Goal: Check status: Check status

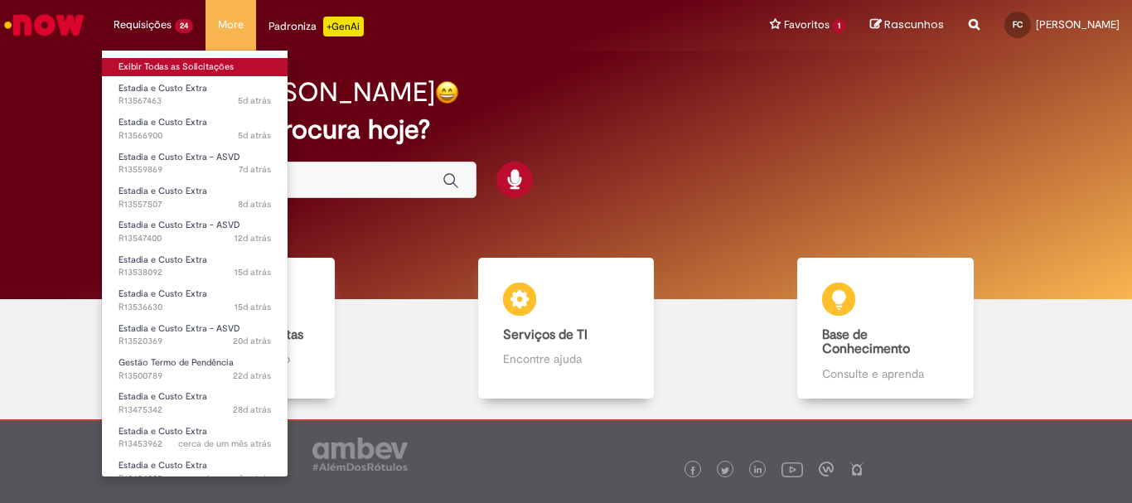
click at [135, 73] on link "Exibir Todas as Solicitações" at bounding box center [195, 67] width 186 height 18
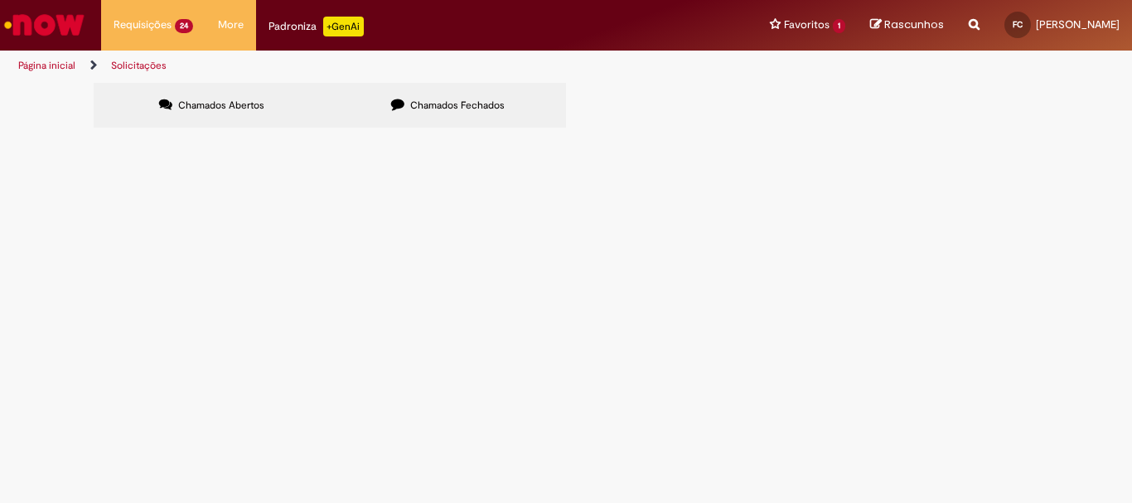
scroll to position [689, 0]
click at [0, 0] on link "2" at bounding box center [0, 0] width 0 height 0
click at [0, 0] on link "1" at bounding box center [0, 0] width 0 height 0
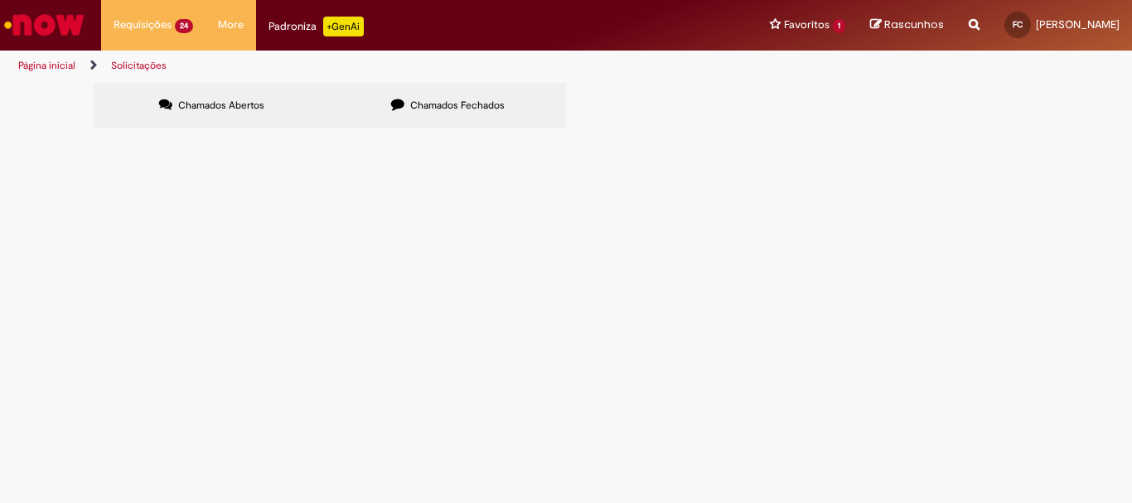
click at [0, 0] on span "R13299617" at bounding box center [0, 0] width 0 height 0
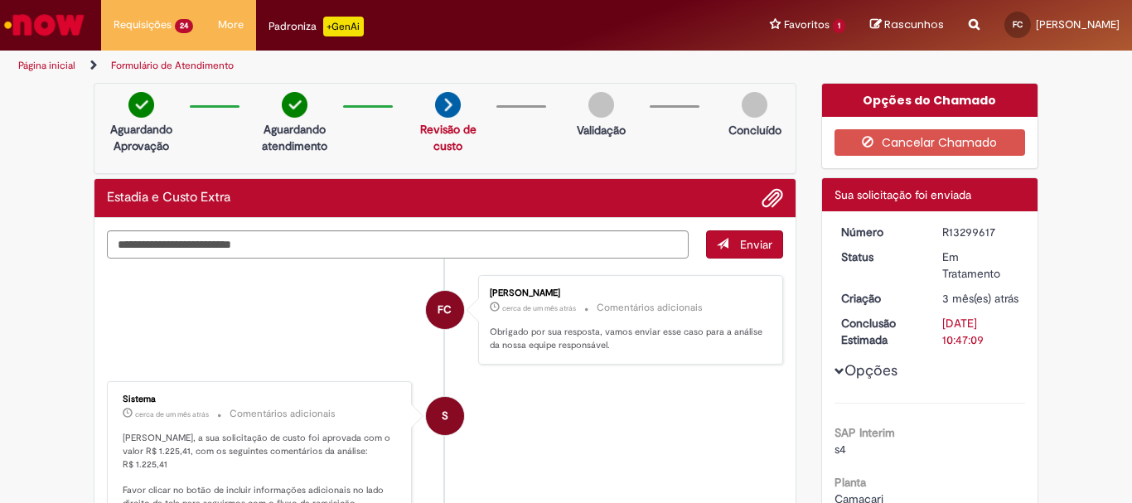
click at [435, 112] on img at bounding box center [448, 105] width 26 height 26
click at [438, 110] on img at bounding box center [448, 105] width 26 height 26
click at [439, 124] on link "Revisão de custo" at bounding box center [448, 137] width 56 height 31
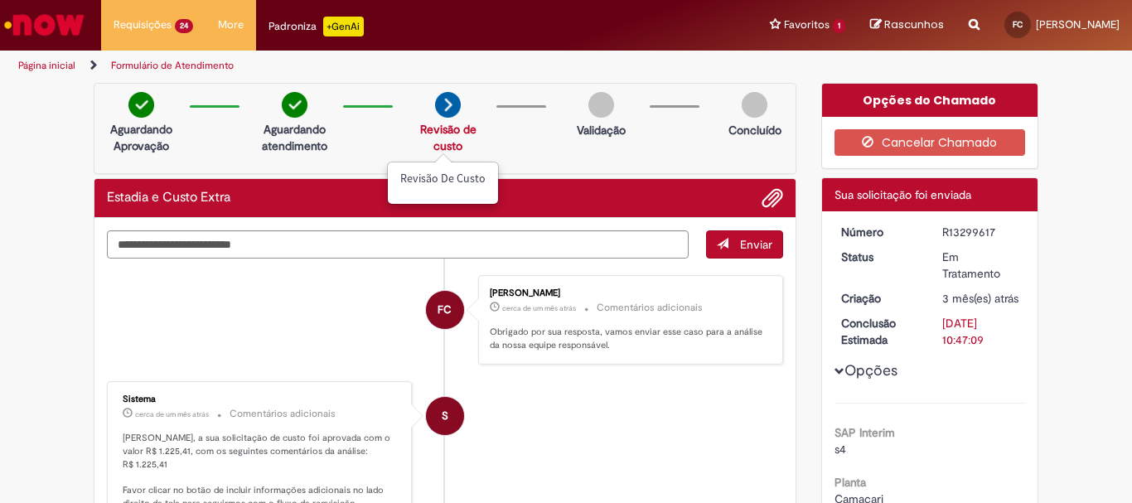
click at [442, 148] on link "Revisão de custo" at bounding box center [448, 137] width 56 height 31
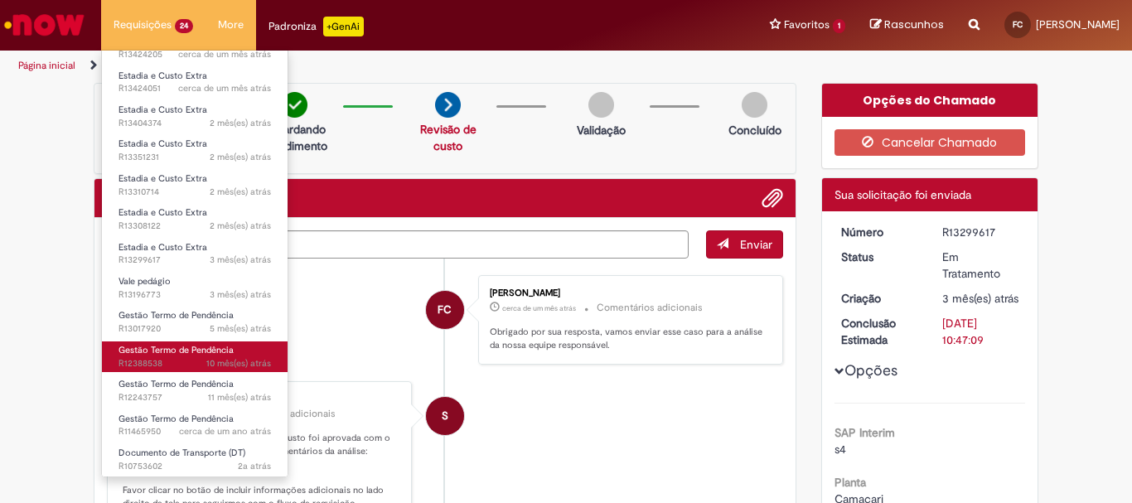
scroll to position [427, 0]
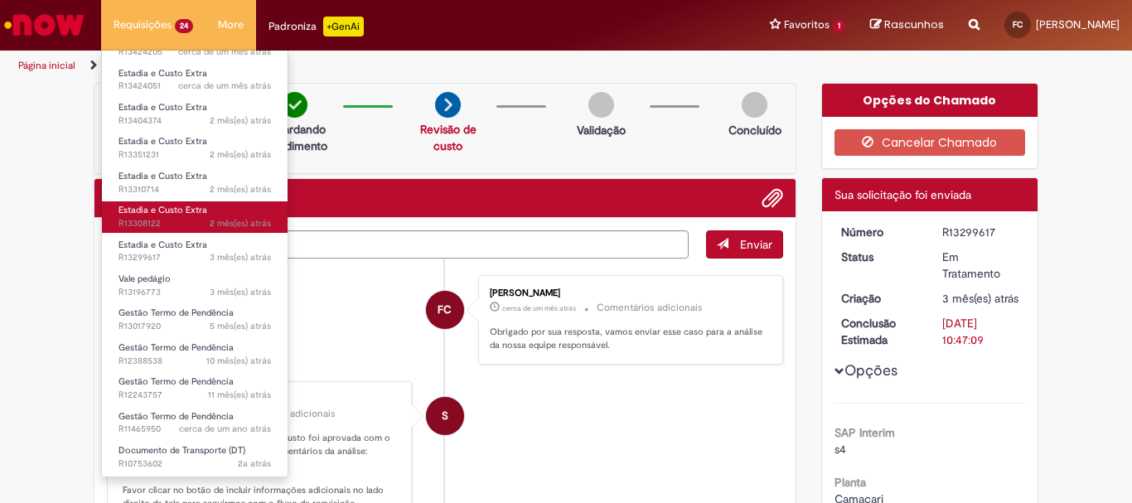
click at [170, 222] on span "2 mês(es) atrás 2 meses atrás R13308122" at bounding box center [194, 223] width 152 height 13
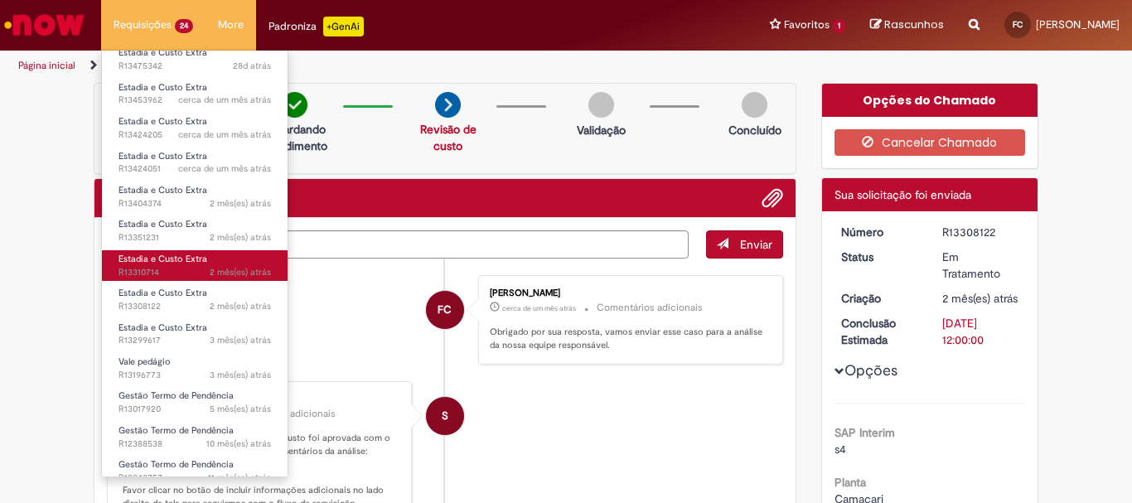
click at [172, 277] on span "2 mês(es) atrás 2 meses atrás R13310714" at bounding box center [194, 272] width 152 height 13
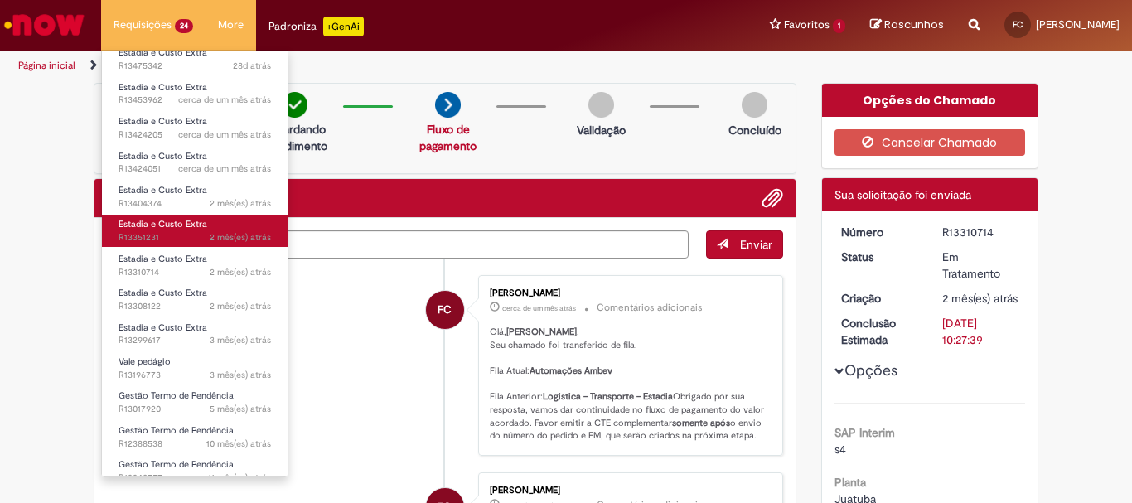
click at [164, 235] on span "2 mês(es) atrás 2 meses atrás R13351231" at bounding box center [194, 237] width 152 height 13
click at [172, 235] on span "2 mês(es) atrás 2 meses atrás R13351231" at bounding box center [194, 237] width 152 height 13
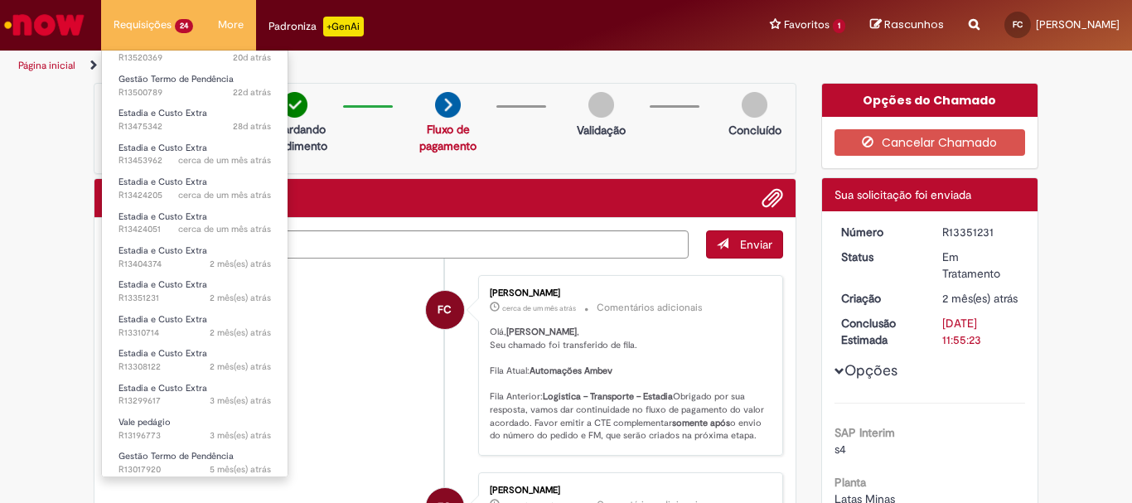
scroll to position [261, 0]
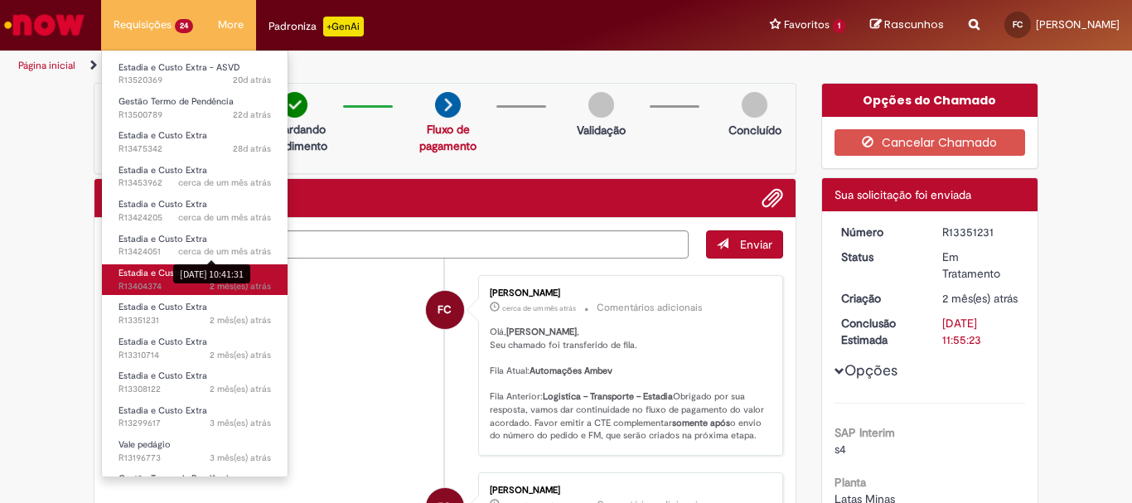
click at [162, 287] on span "2 mês(es) atrás 2 meses atrás R13404374" at bounding box center [194, 286] width 152 height 13
click at [173, 280] on span "2 mês(es) atrás 2 meses atrás R13404374" at bounding box center [194, 286] width 152 height 13
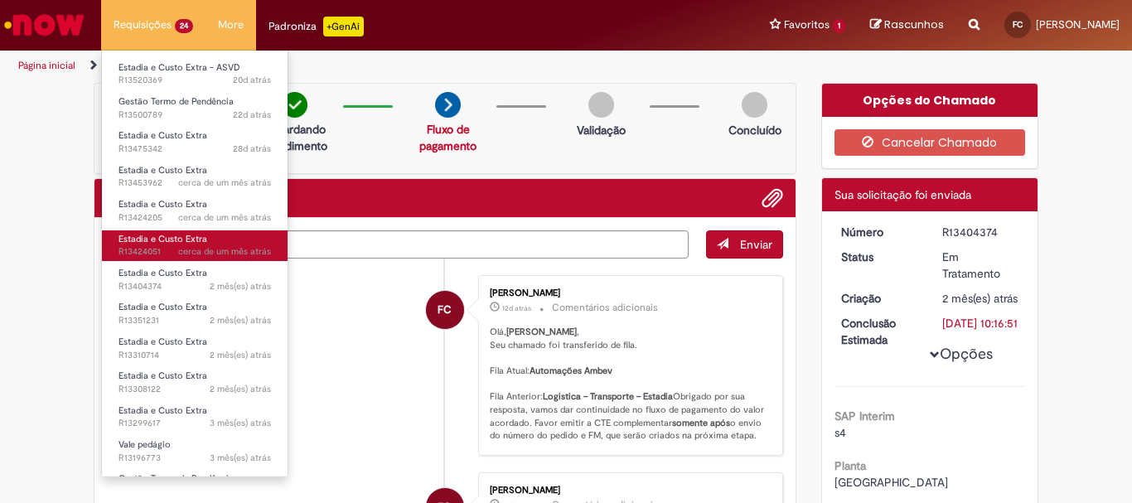
click at [185, 251] on span "cerca de um mês atrás" at bounding box center [224, 251] width 93 height 12
click at [160, 251] on span "cerca de um mês atrás cerca de um mês atrás [DATE] 10:41:31 R13424051" at bounding box center [194, 251] width 152 height 13
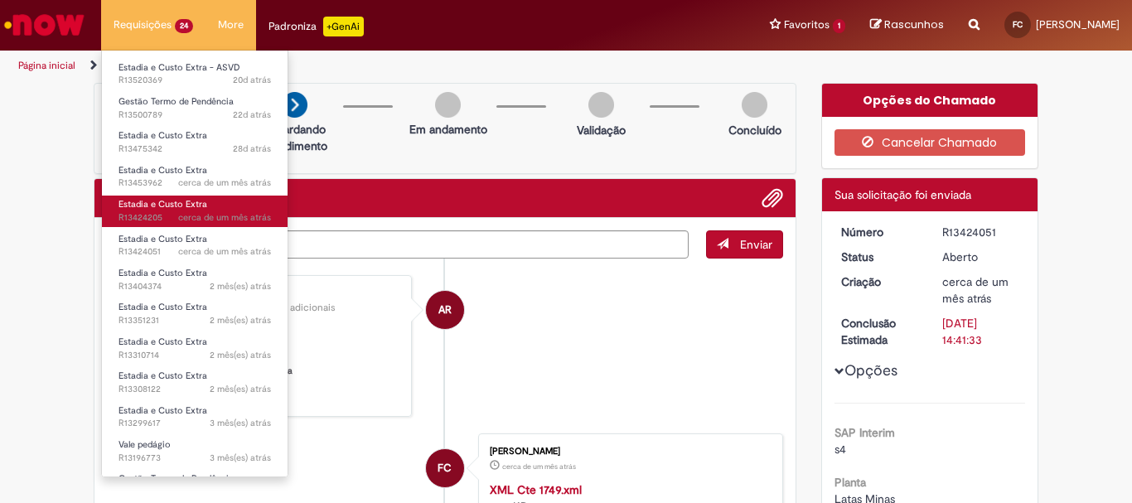
click at [173, 215] on span "cerca de um mês atrás cerca de um mês atrás R13424205" at bounding box center [194, 217] width 152 height 13
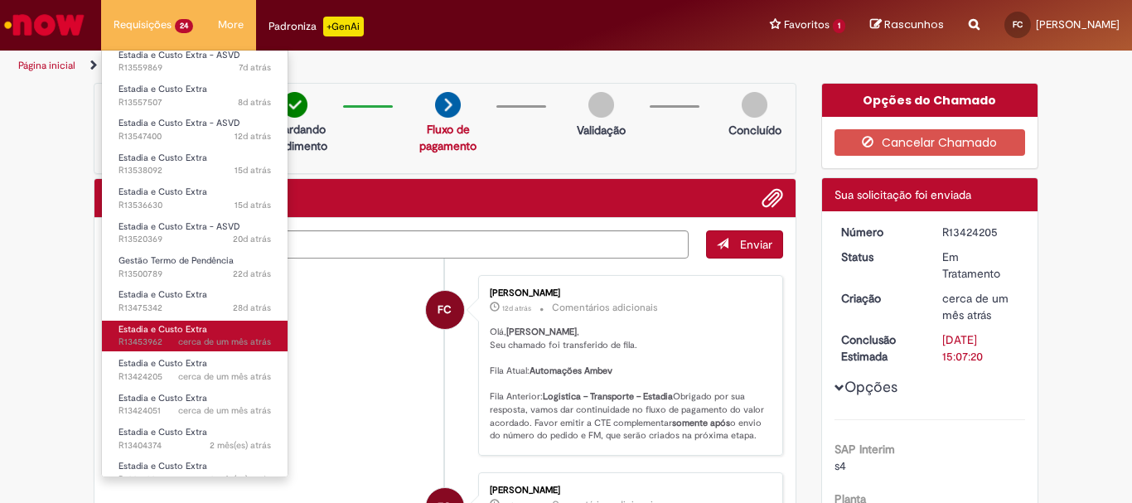
scroll to position [95, 0]
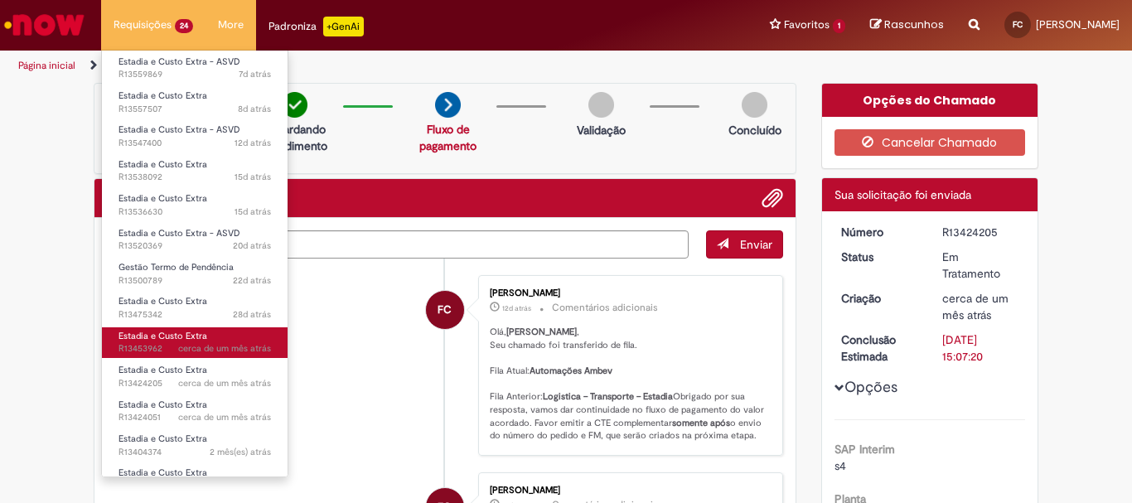
click at [172, 332] on span "Estadia e Custo Extra" at bounding box center [162, 336] width 89 height 12
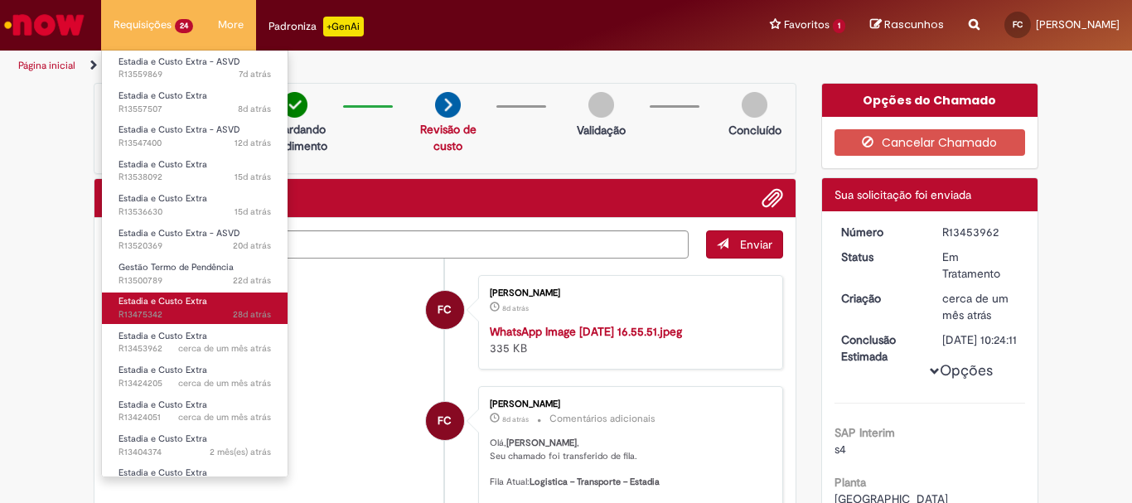
click at [176, 310] on span "28d atrás 28 dias atrás R13475342" at bounding box center [194, 314] width 152 height 13
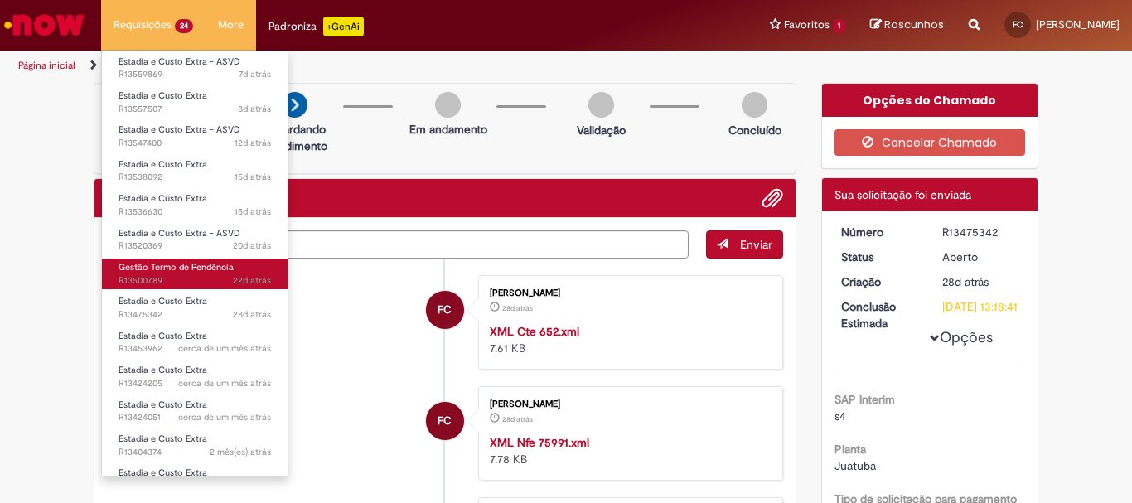
click at [180, 274] on span "22d atrás 22 dias atrás R13500789" at bounding box center [194, 280] width 152 height 13
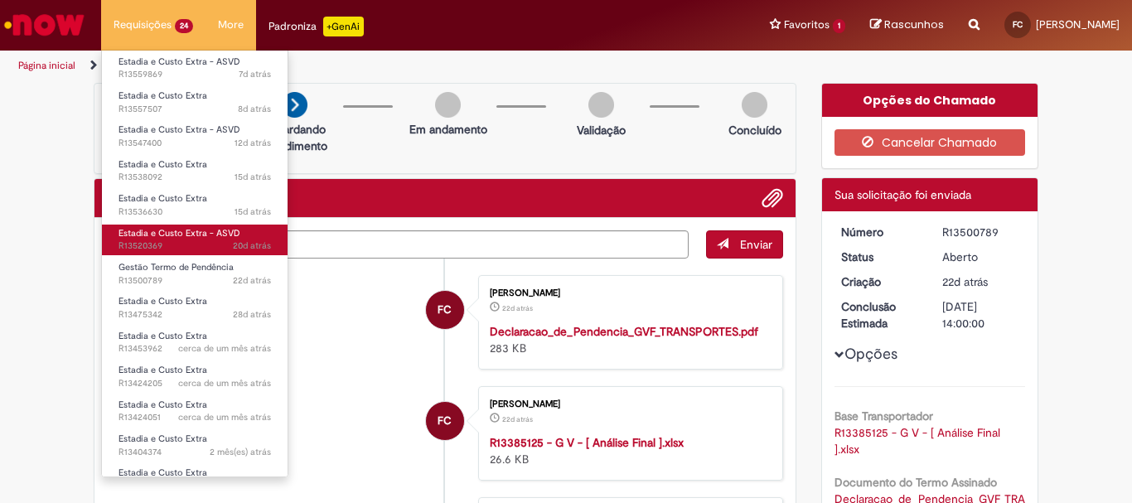
click at [181, 251] on span "20d atrás 20 dias atrás R13520369" at bounding box center [194, 245] width 152 height 13
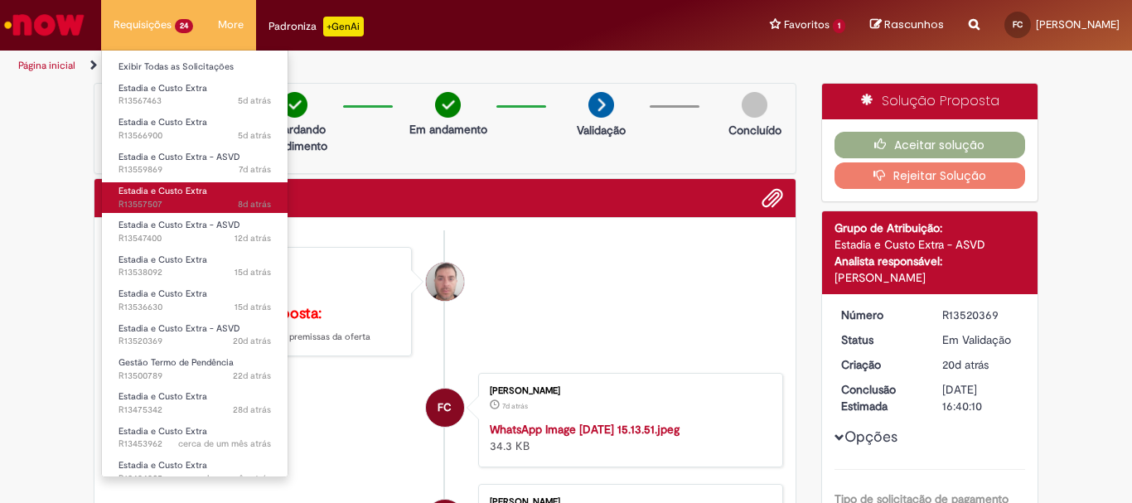
click at [181, 202] on span "8d atrás 8 dias atrás R13557507" at bounding box center [194, 204] width 152 height 13
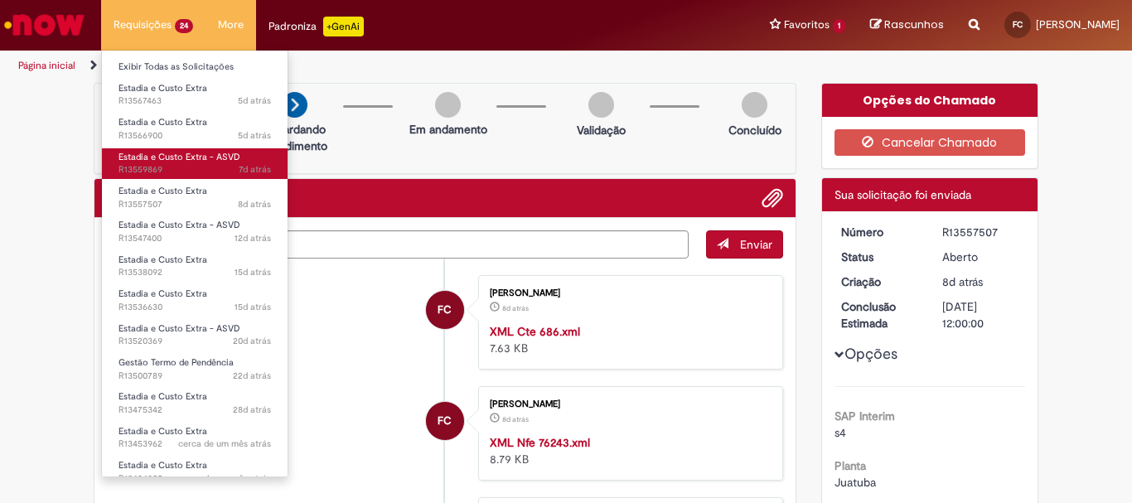
click at [194, 168] on span "7d atrás 7 dias atrás R13559869" at bounding box center [194, 169] width 152 height 13
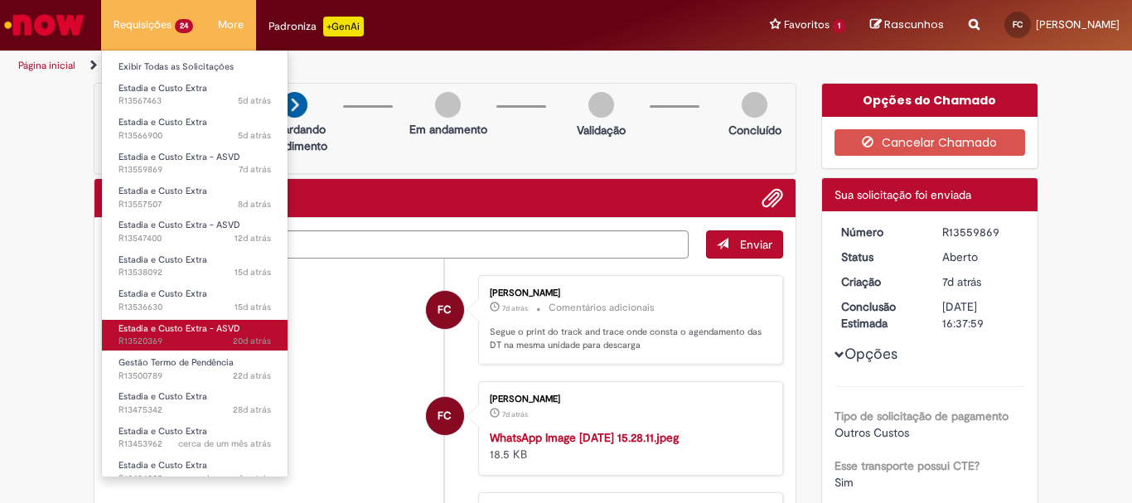
click at [186, 323] on span "Estadia e Custo Extra - ASVD" at bounding box center [179, 328] width 122 height 12
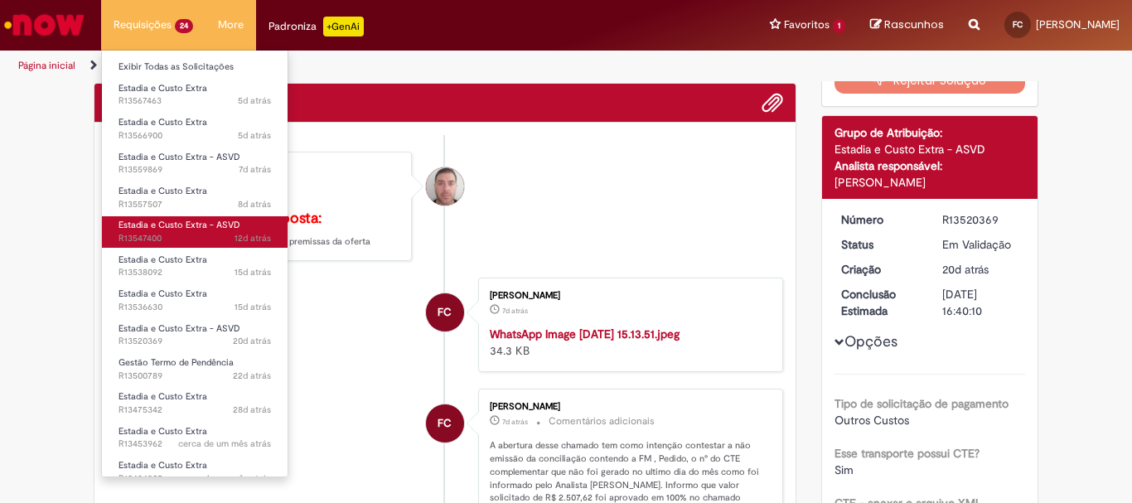
click at [206, 227] on span "Estadia e Custo Extra - ASVD" at bounding box center [179, 225] width 122 height 12
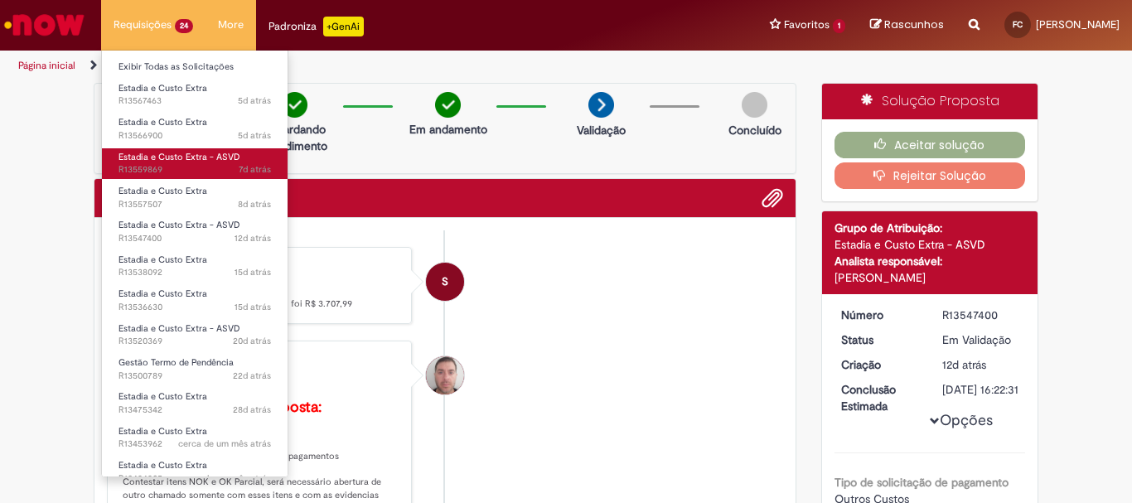
click at [182, 165] on span "7d atrás 7 dias atrás R13559869" at bounding box center [194, 169] width 152 height 13
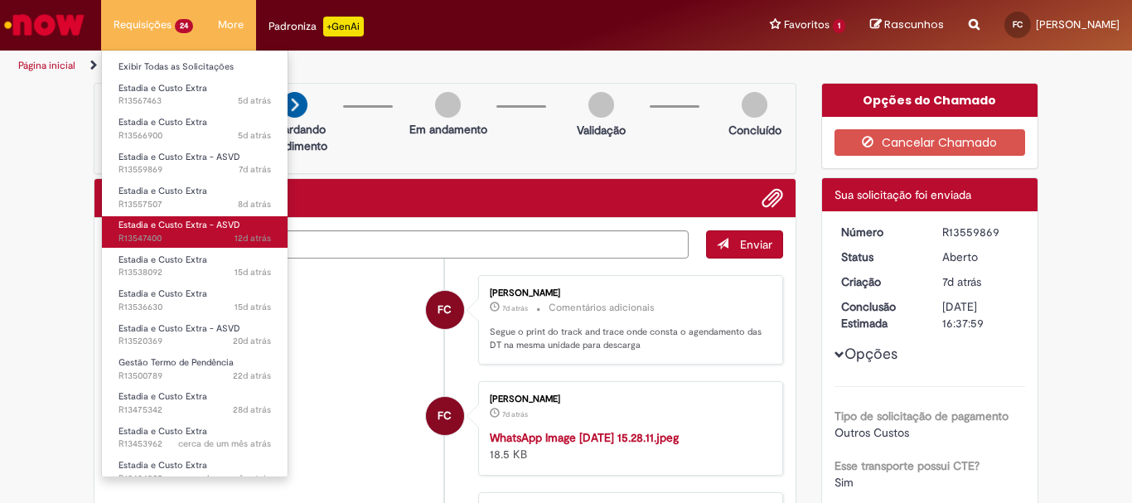
click at [206, 221] on span "Estadia e Custo Extra - ASVD" at bounding box center [179, 225] width 122 height 12
click at [197, 234] on span "12d atrás 12 dias atrás R13547400" at bounding box center [194, 238] width 152 height 13
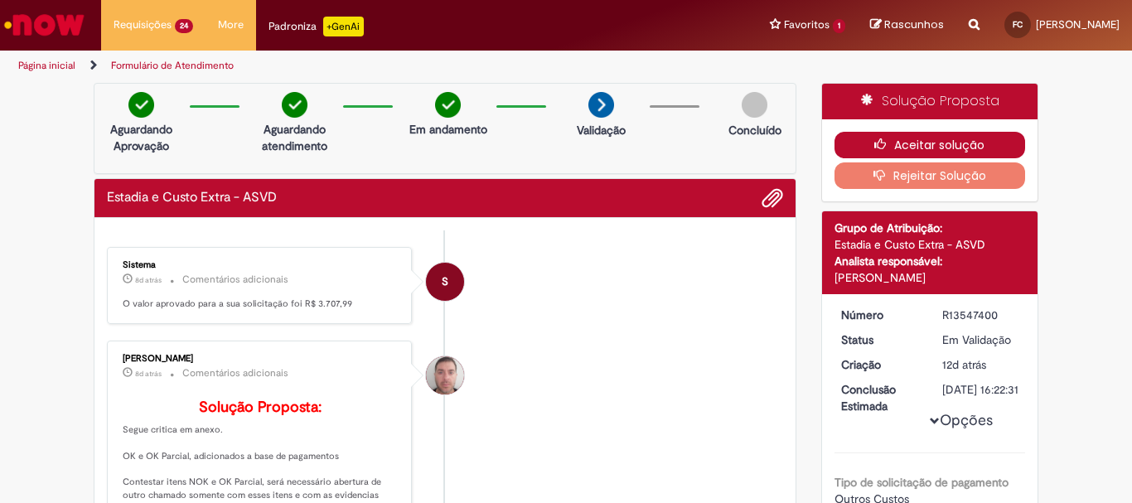
click at [960, 143] on button "Aceitar solução" at bounding box center [929, 145] width 191 height 27
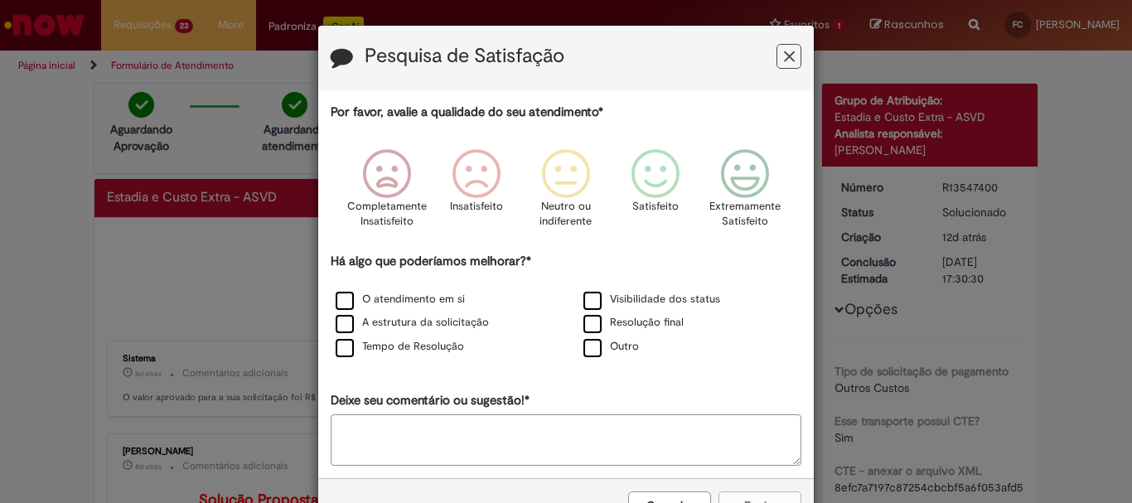
click at [784, 51] on icon "Feedback" at bounding box center [789, 56] width 11 height 17
